Goal: Use online tool/utility

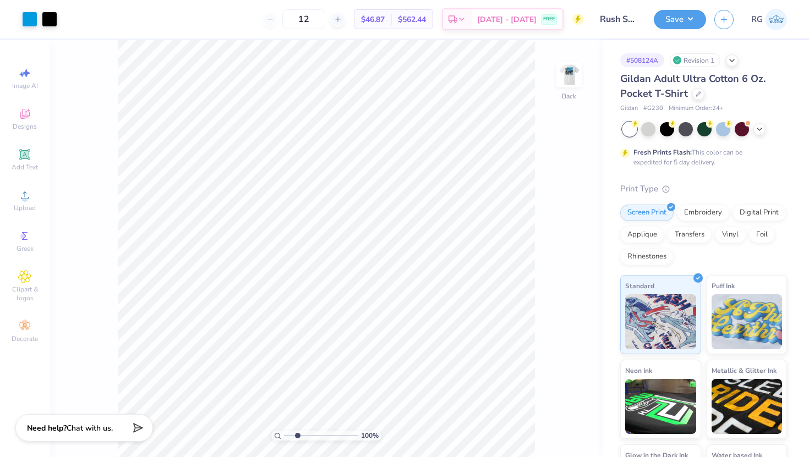
type input "2.49"
click at [297, 435] on input "range" at bounding box center [321, 436] width 74 height 10
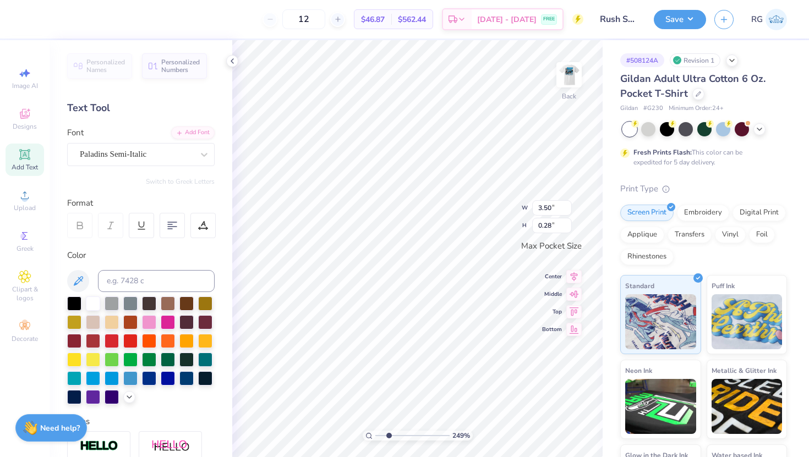
click at [513, 200] on div "249 % Back W 3.50 3.50 " H 0.28 0.28 " Max Pocket Size Center Middle Top Bottom" at bounding box center [417, 248] width 370 height 417
type textarea "F"
type textarea "2025"
type input "1"
click at [377, 436] on input "range" at bounding box center [412, 436] width 74 height 10
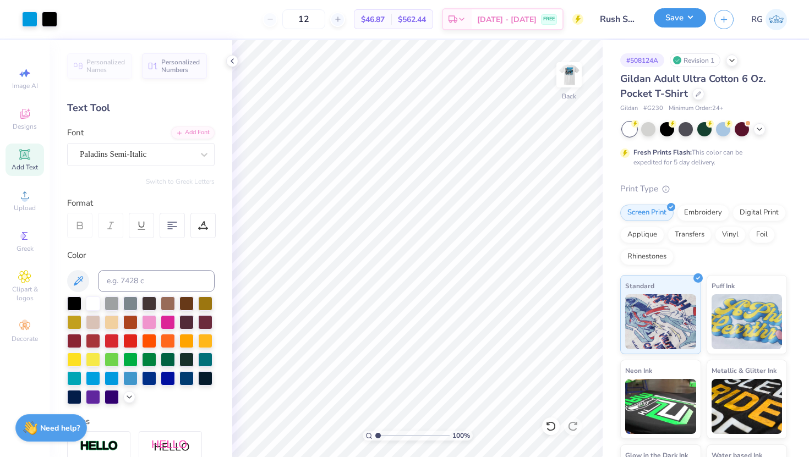
click at [680, 20] on button "Save" at bounding box center [679, 17] width 52 height 19
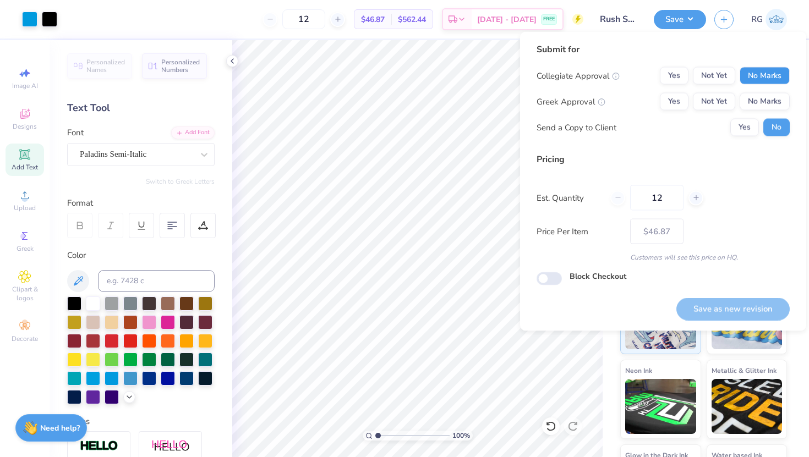
click at [765, 76] on button "No Marks" at bounding box center [764, 76] width 50 height 18
click at [711, 102] on button "Not Yet" at bounding box center [714, 102] width 42 height 18
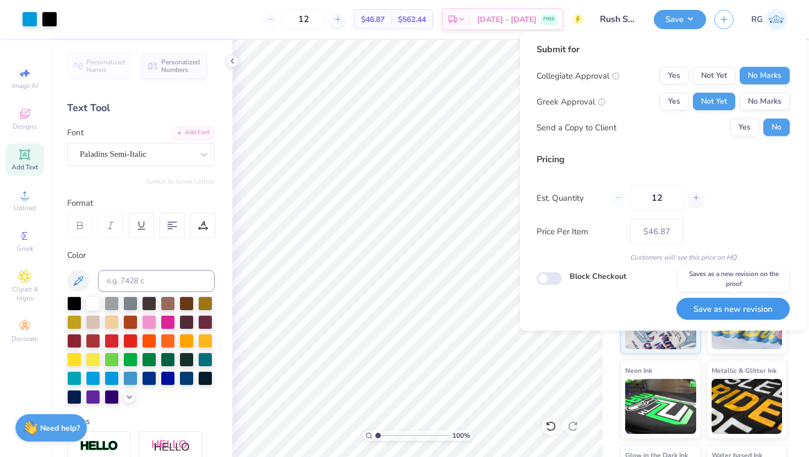
click at [715, 305] on button "Save as new revision" at bounding box center [732, 309] width 113 height 23
type input "$46.87"
click at [230, 62] on icon at bounding box center [232, 61] width 9 height 9
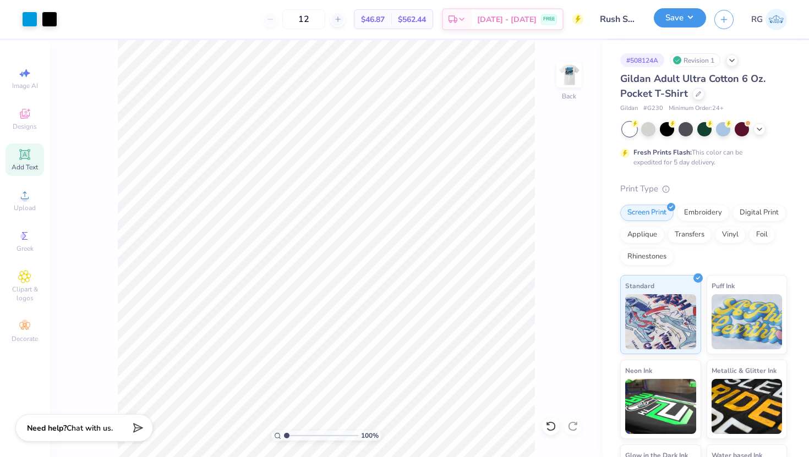
click at [680, 21] on button "Save" at bounding box center [679, 17] width 52 height 19
